Goal: Task Accomplishment & Management: Use online tool/utility

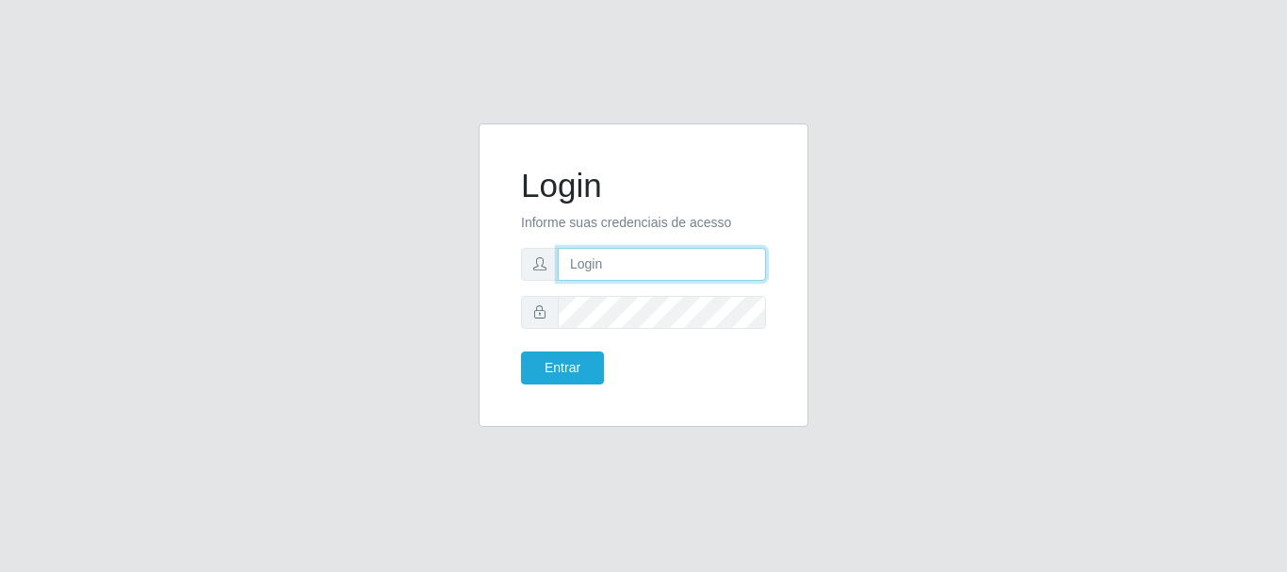
click at [630, 260] on input "text" at bounding box center [662, 264] width 208 height 33
type input "[EMAIL_ADDRESS][DOMAIN_NAME]"
click at [662, 285] on form "Login Informe suas credenciais de acesso [EMAIL_ADDRESS][DOMAIN_NAME] Entrar" at bounding box center [643, 275] width 245 height 219
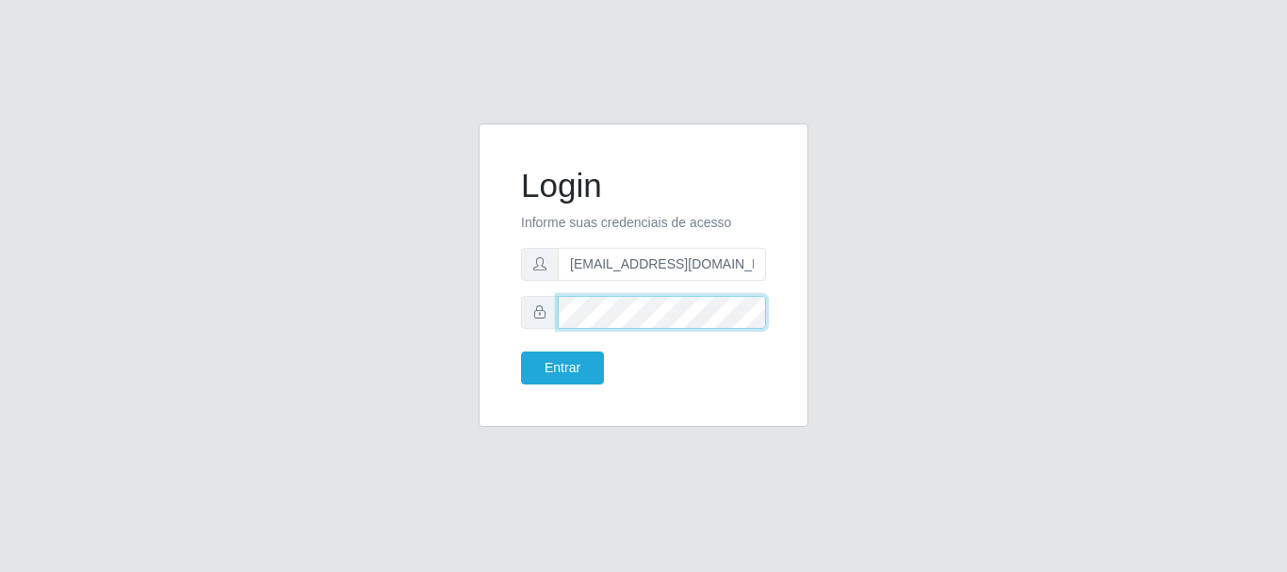
click at [521, 351] on button "Entrar" at bounding box center [562, 367] width 83 height 33
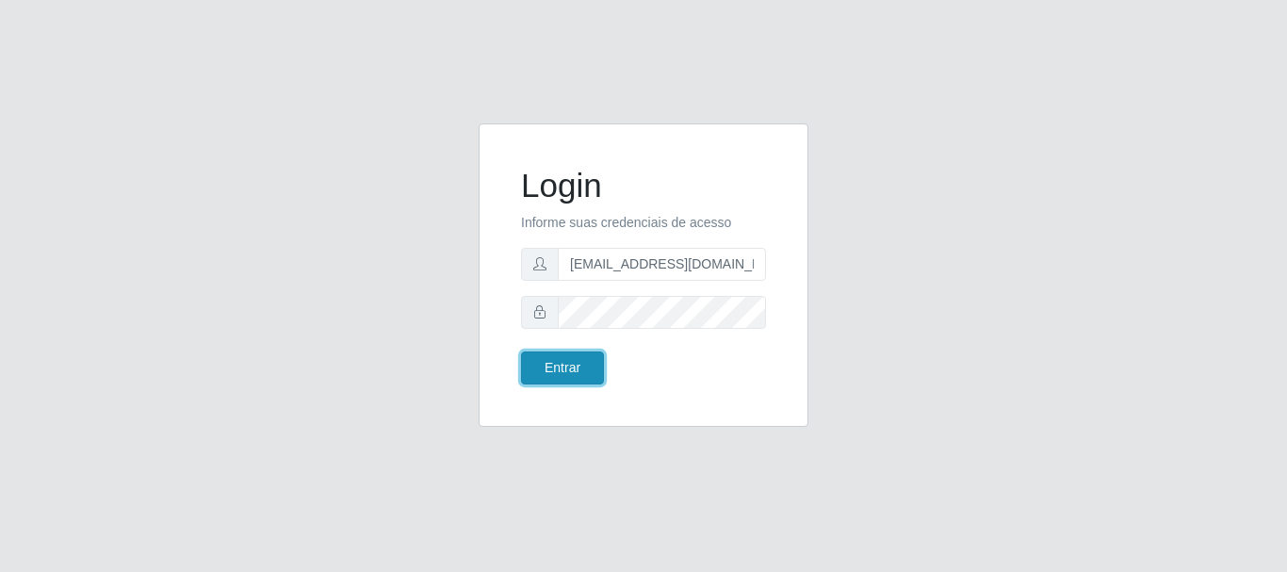
click at [580, 365] on button "Entrar" at bounding box center [562, 367] width 83 height 33
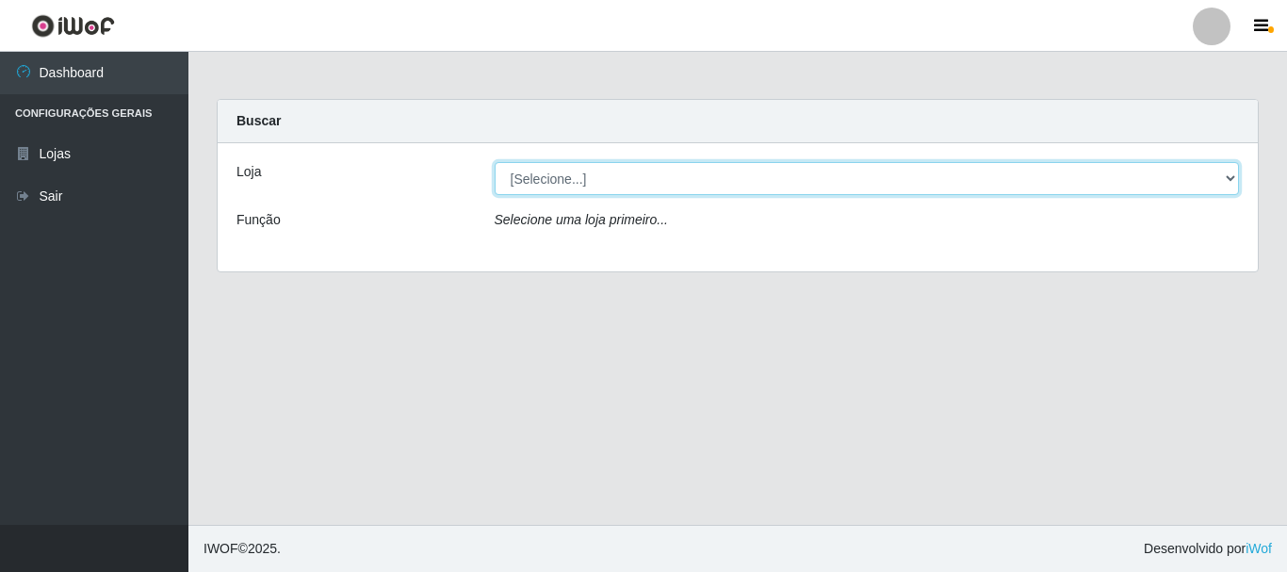
click at [1233, 179] on select "[Selecione...] Queiroz Atacadão - [GEOGRAPHIC_DATA]" at bounding box center [867, 178] width 745 height 33
select select "464"
click at [495, 162] on select "[Selecione...] Queiroz Atacadão - [GEOGRAPHIC_DATA]" at bounding box center [867, 178] width 745 height 33
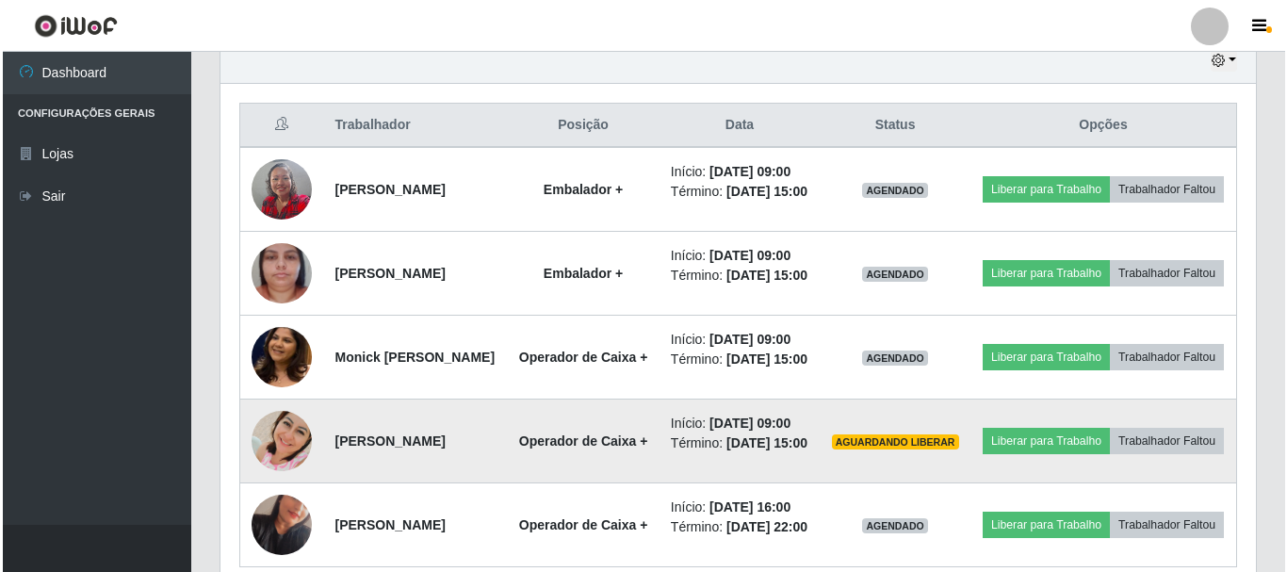
scroll to position [645, 0]
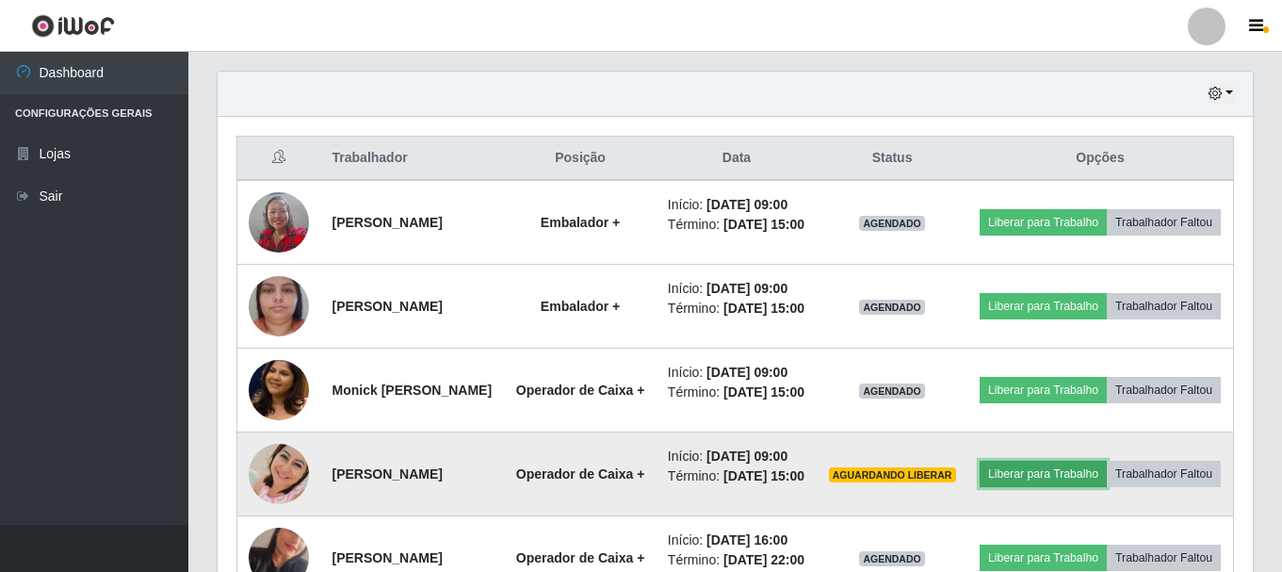
click at [1104, 487] on button "Liberar para Trabalho" at bounding box center [1043, 474] width 127 height 26
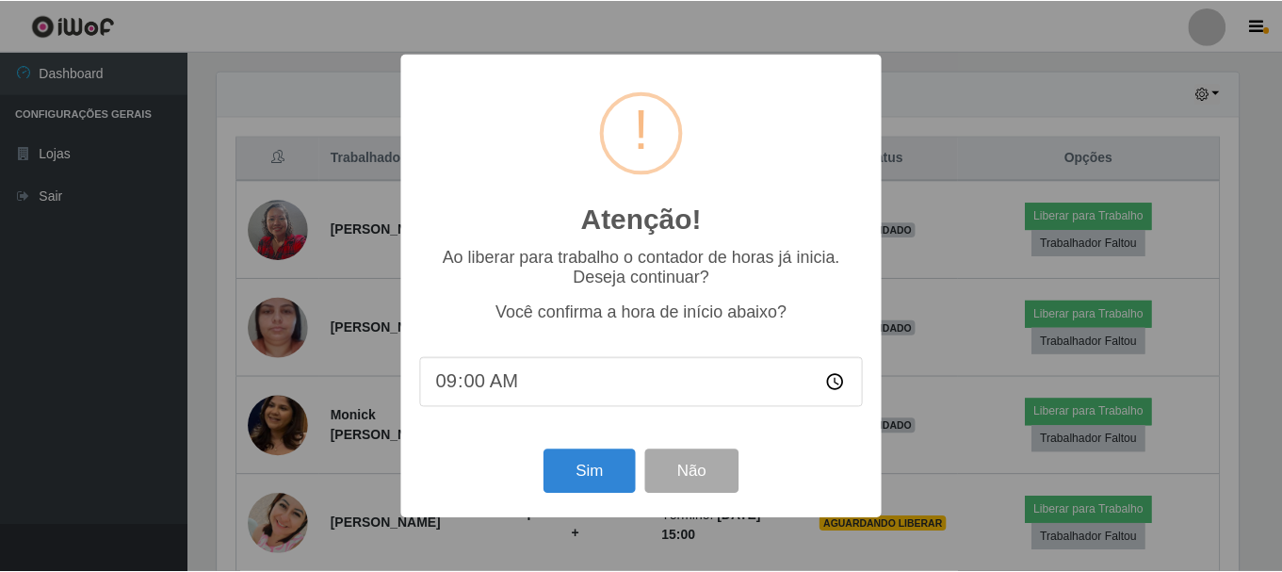
scroll to position [391, 1026]
click at [612, 490] on button "Sim" at bounding box center [591, 471] width 91 height 44
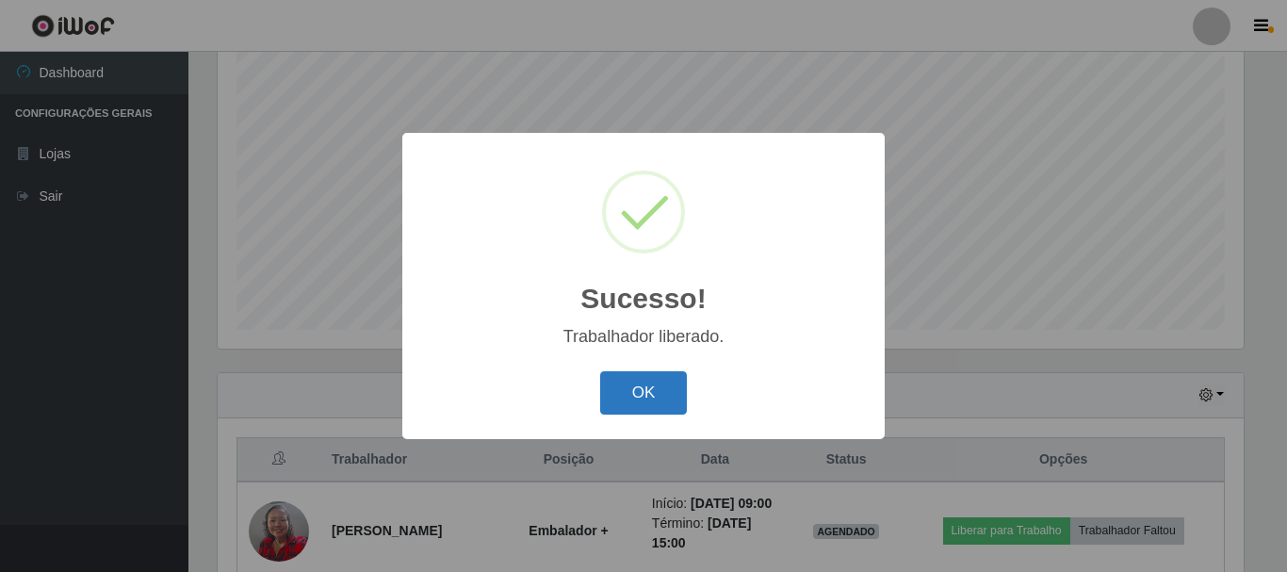
click at [682, 392] on button "OK" at bounding box center [644, 393] width 88 height 44
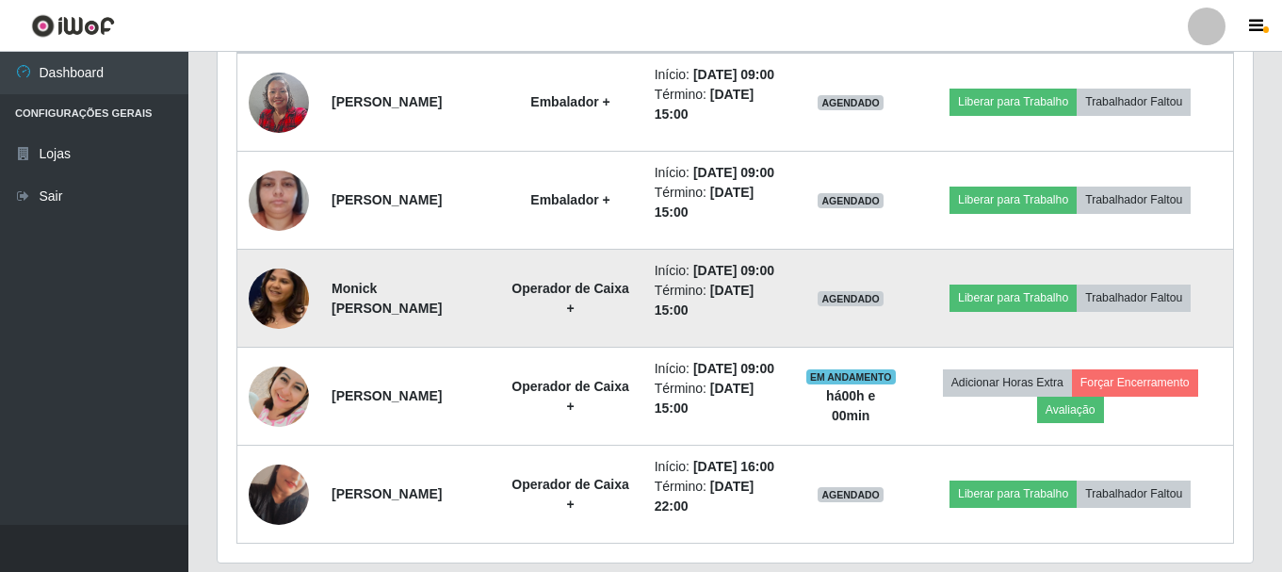
scroll to position [815, 0]
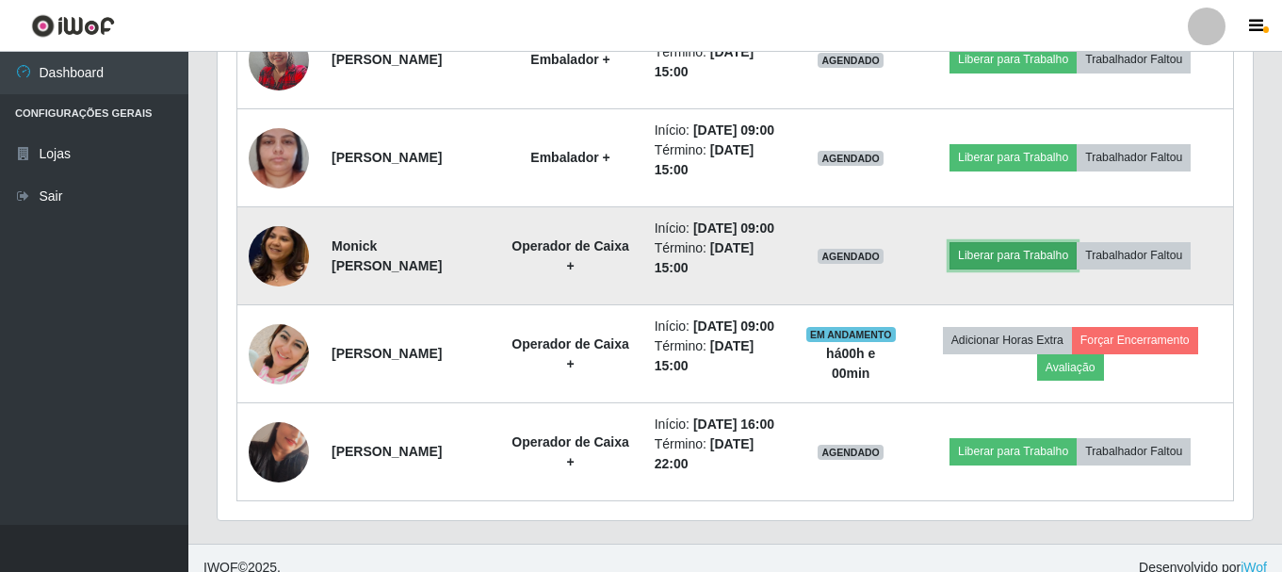
click at [1032, 269] on button "Liberar para Trabalho" at bounding box center [1013, 255] width 127 height 26
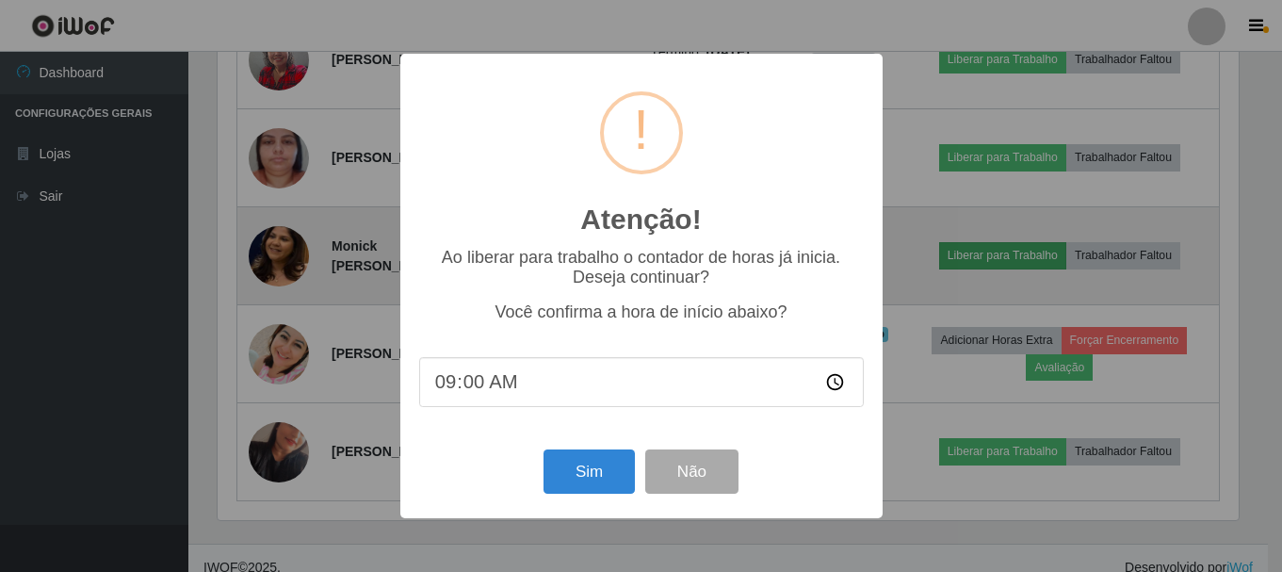
scroll to position [391, 1026]
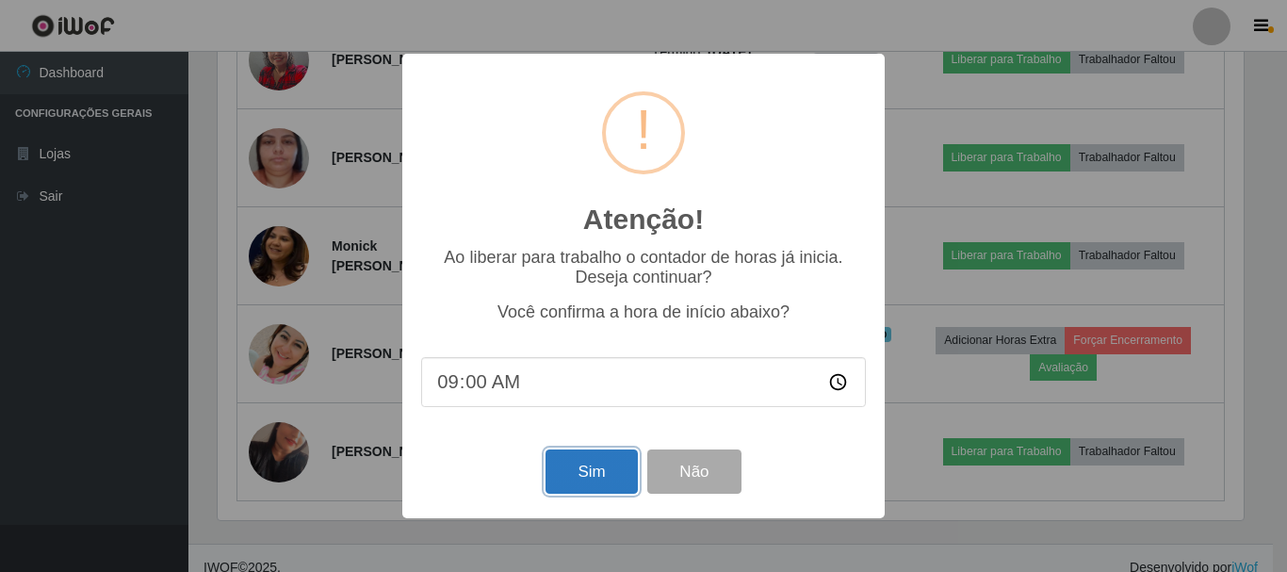
click at [600, 480] on button "Sim" at bounding box center [591, 471] width 91 height 44
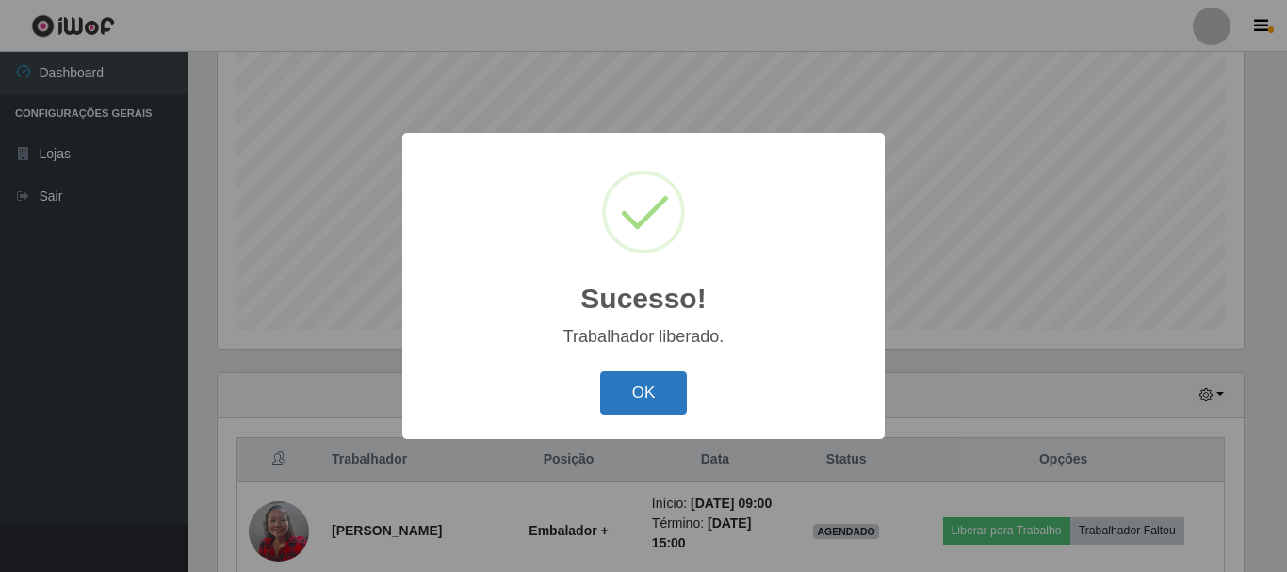
click at [654, 388] on button "OK" at bounding box center [644, 393] width 88 height 44
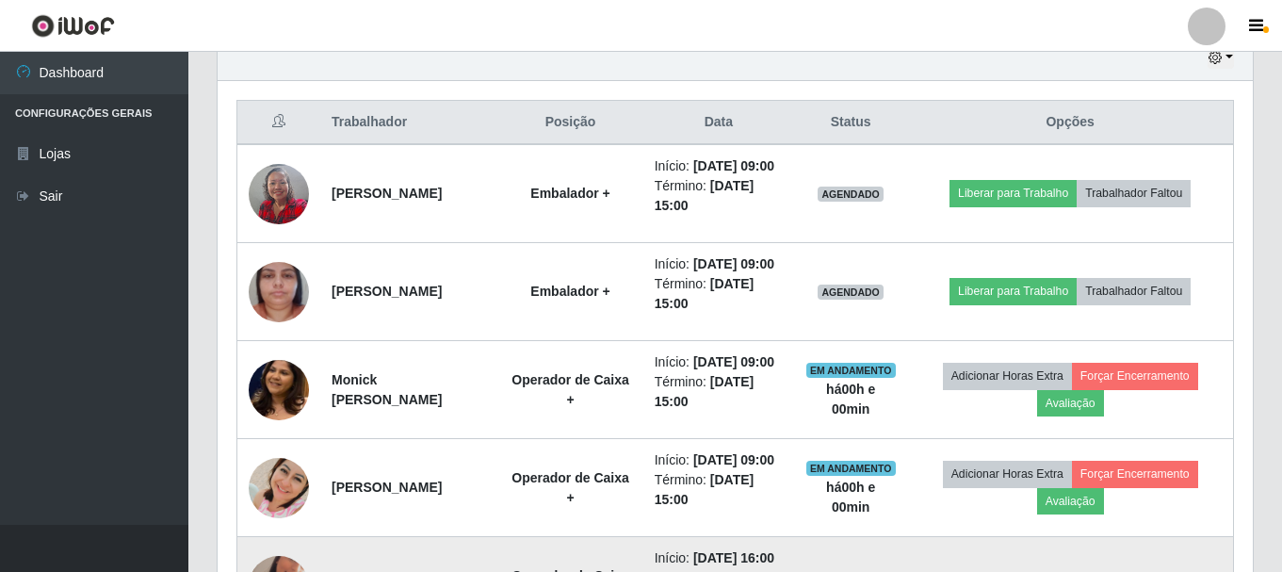
scroll to position [650, 0]
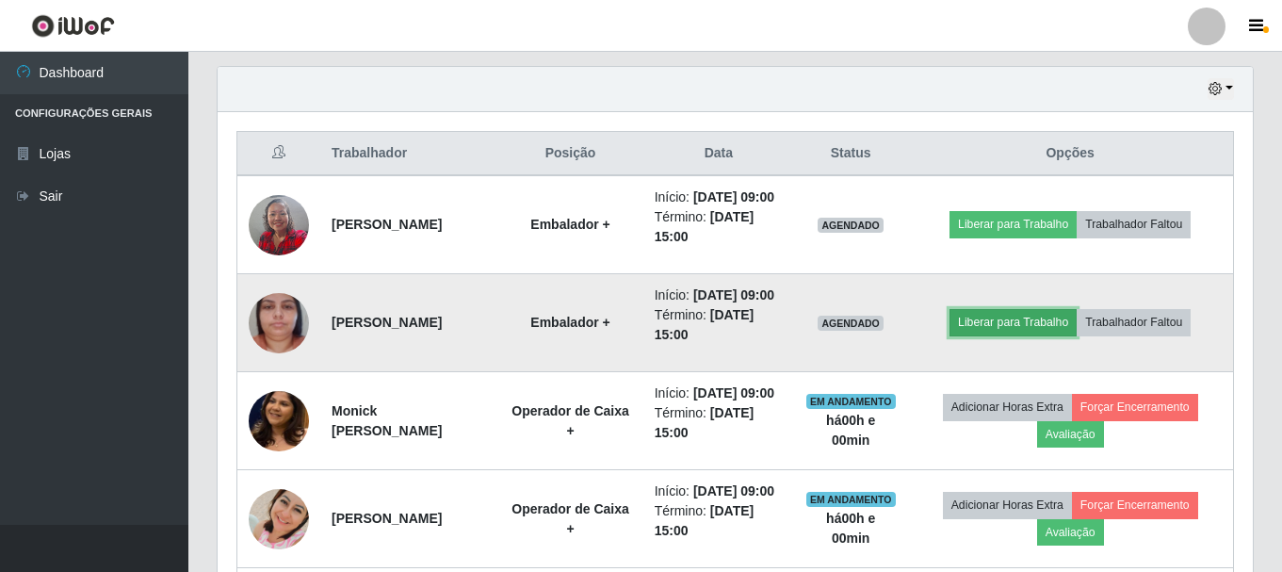
click at [1066, 335] on button "Liberar para Trabalho" at bounding box center [1013, 322] width 127 height 26
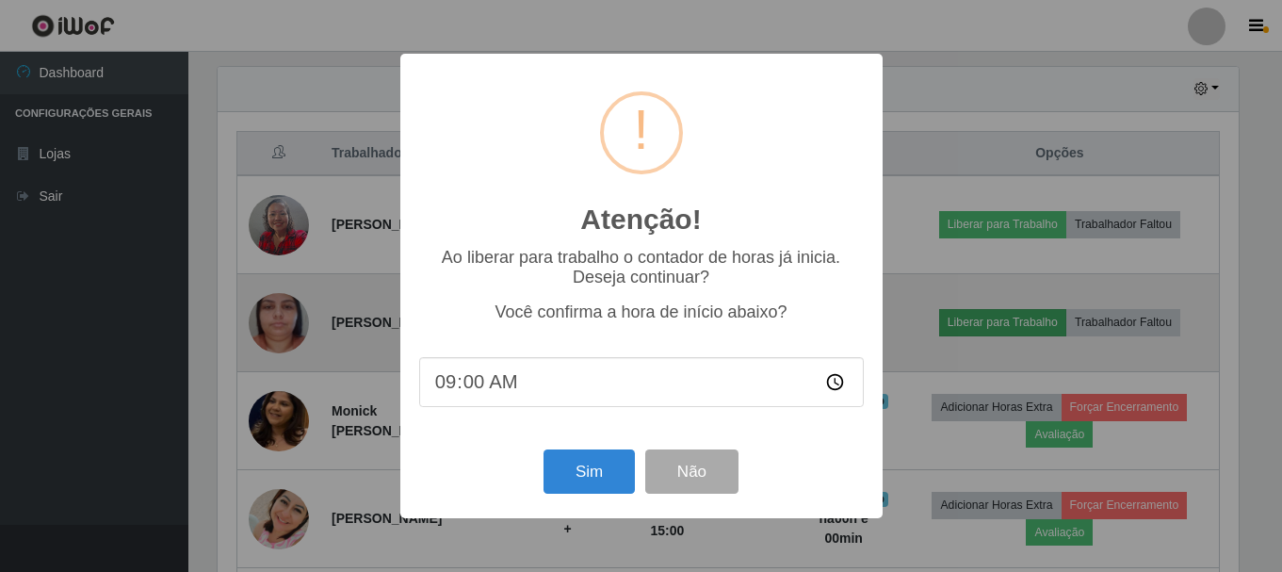
scroll to position [391, 1026]
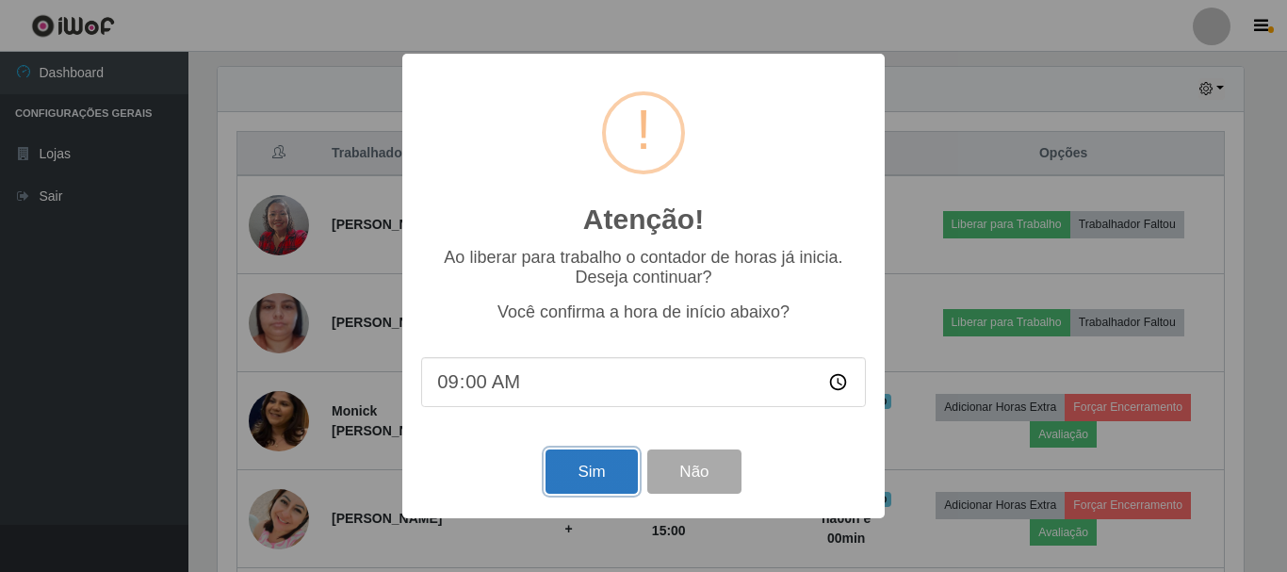
click at [604, 466] on button "Sim" at bounding box center [591, 471] width 91 height 44
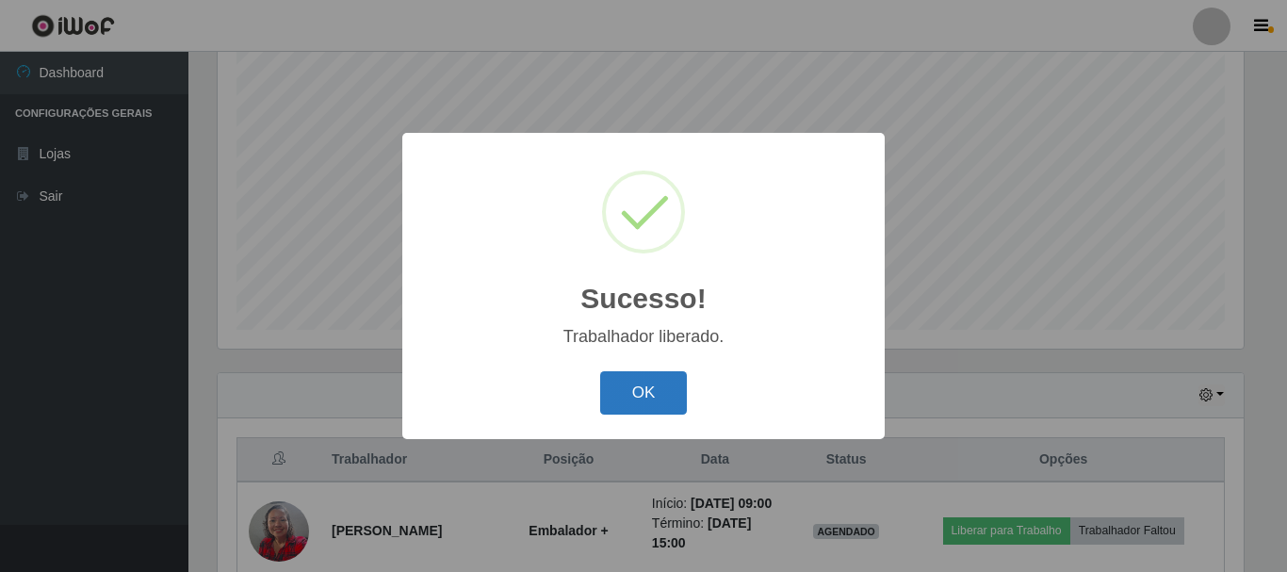
click at [656, 394] on button "OK" at bounding box center [644, 393] width 88 height 44
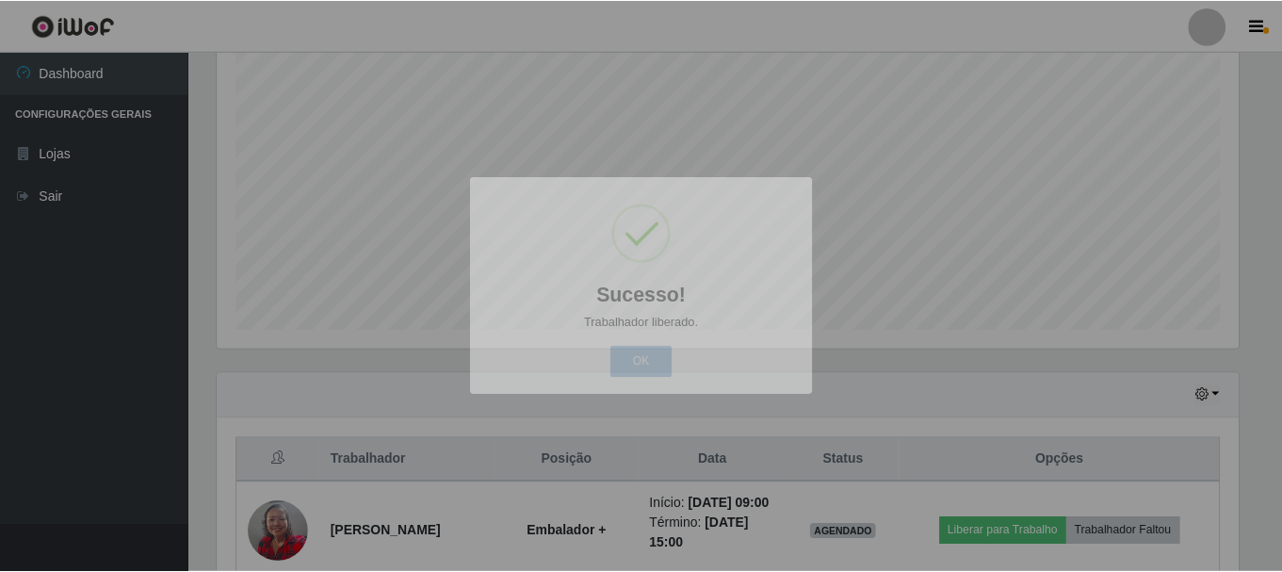
scroll to position [0, 0]
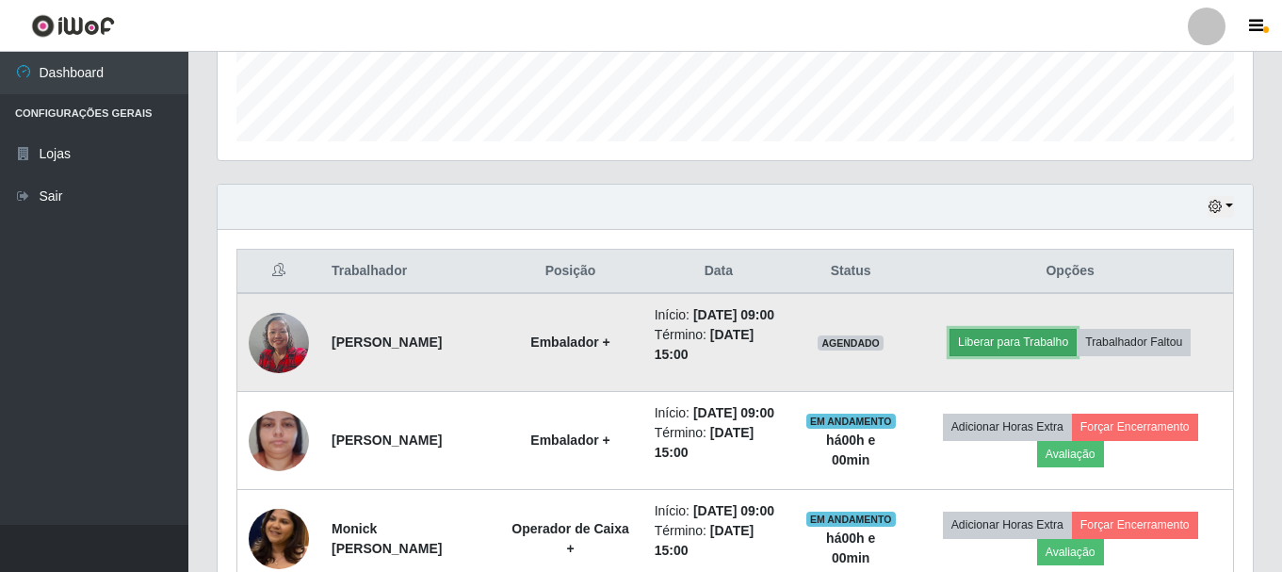
click at [1028, 344] on button "Liberar para Trabalho" at bounding box center [1013, 342] width 127 height 26
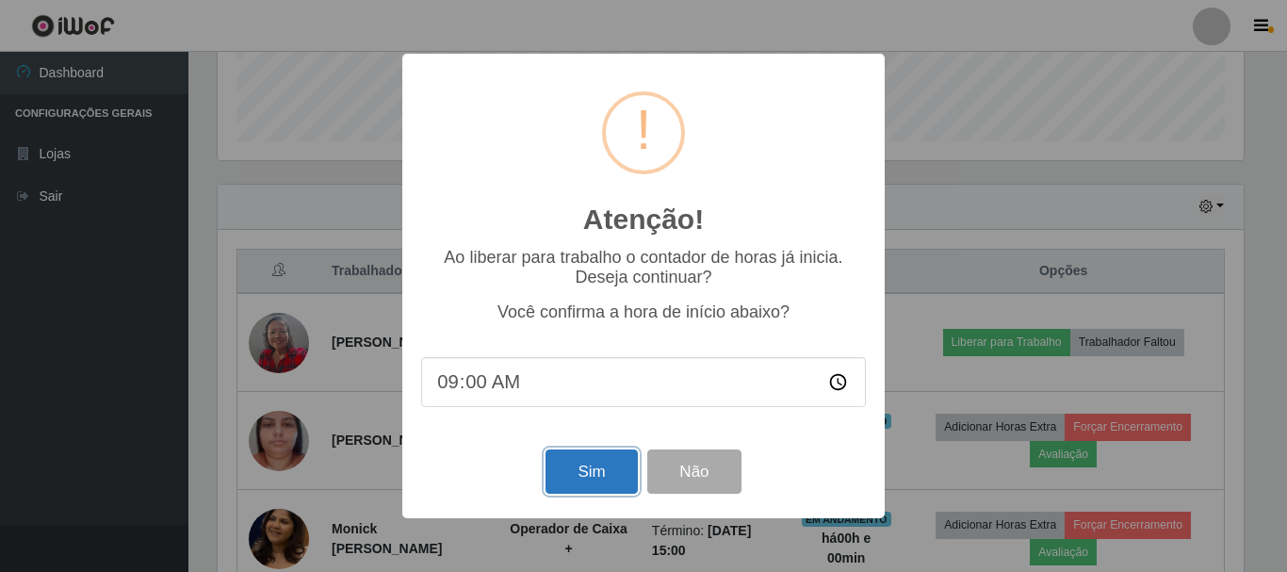
click at [579, 468] on button "Sim" at bounding box center [591, 471] width 91 height 44
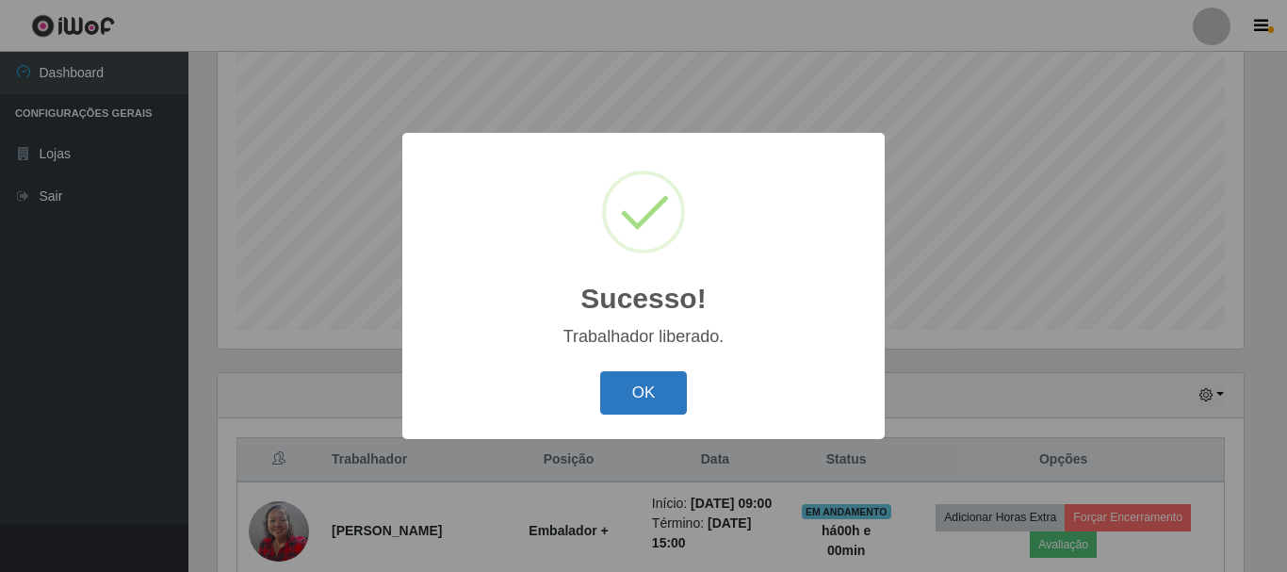
click at [653, 394] on button "OK" at bounding box center [644, 393] width 88 height 44
